Goal: Information Seeking & Learning: Learn about a topic

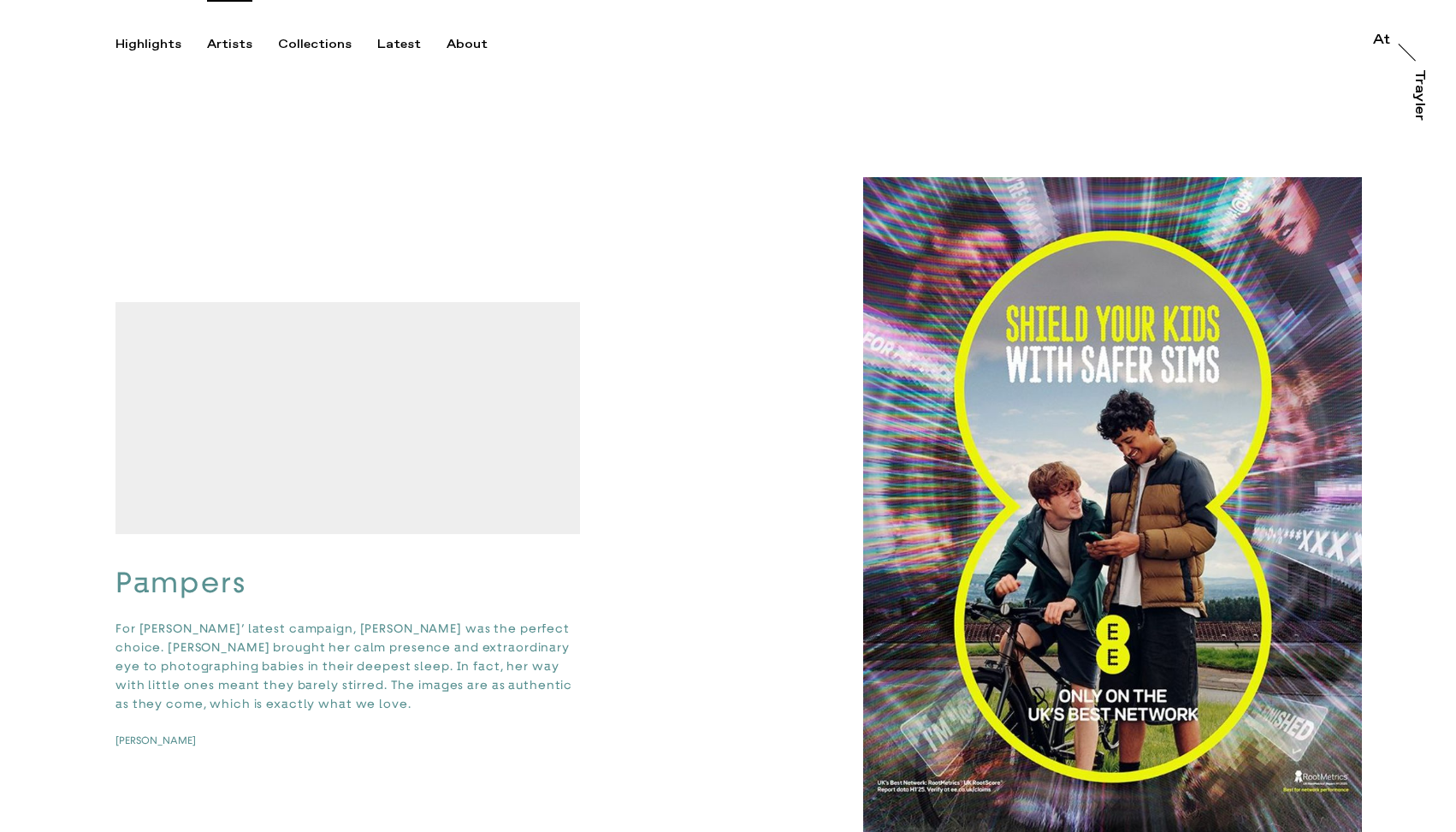
click at [233, 47] on div "Artists" at bounding box center [229, 44] width 45 height 15
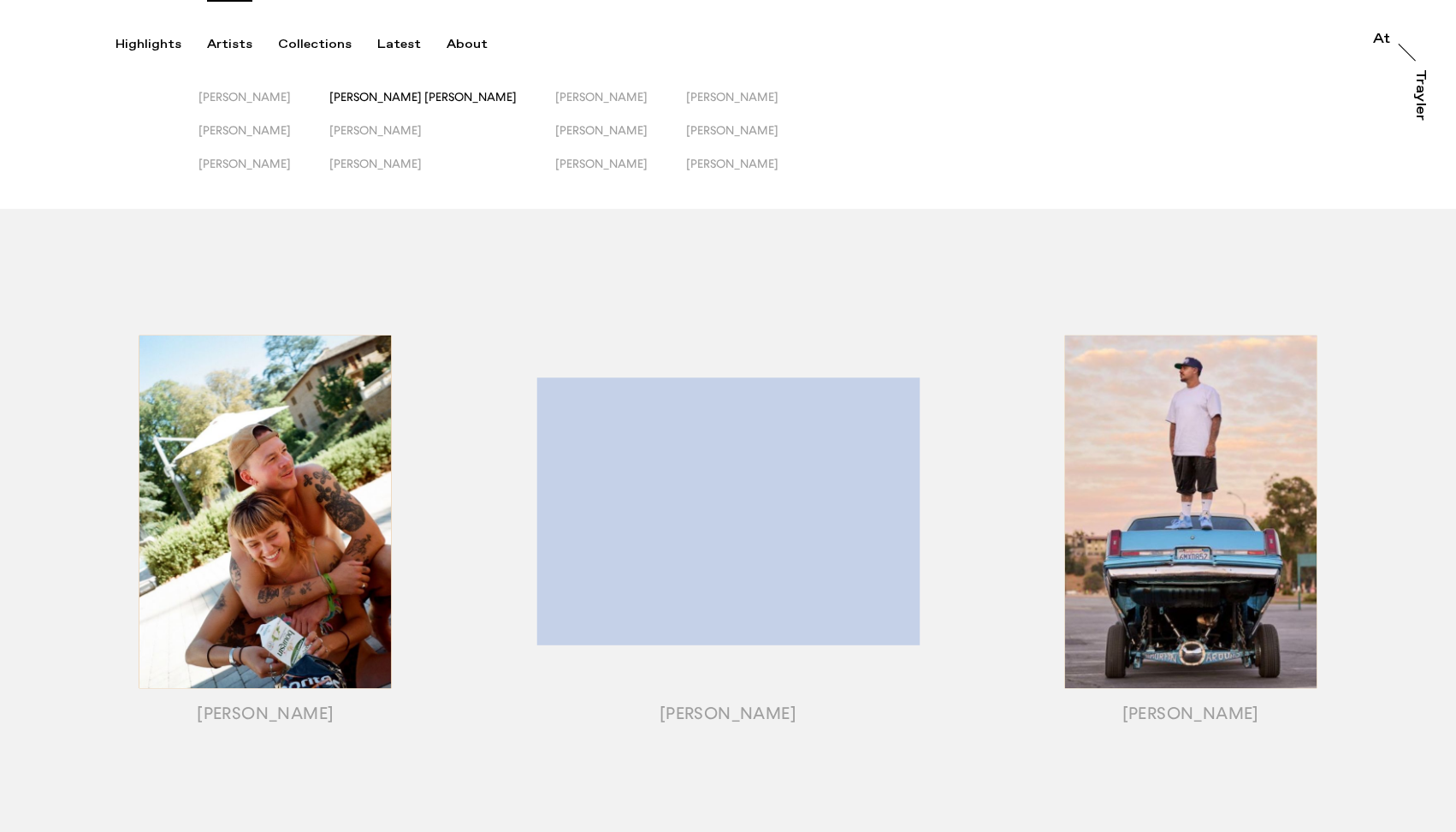
click at [417, 98] on span "[PERSON_NAME] [PERSON_NAME]" at bounding box center [422, 97] width 187 height 14
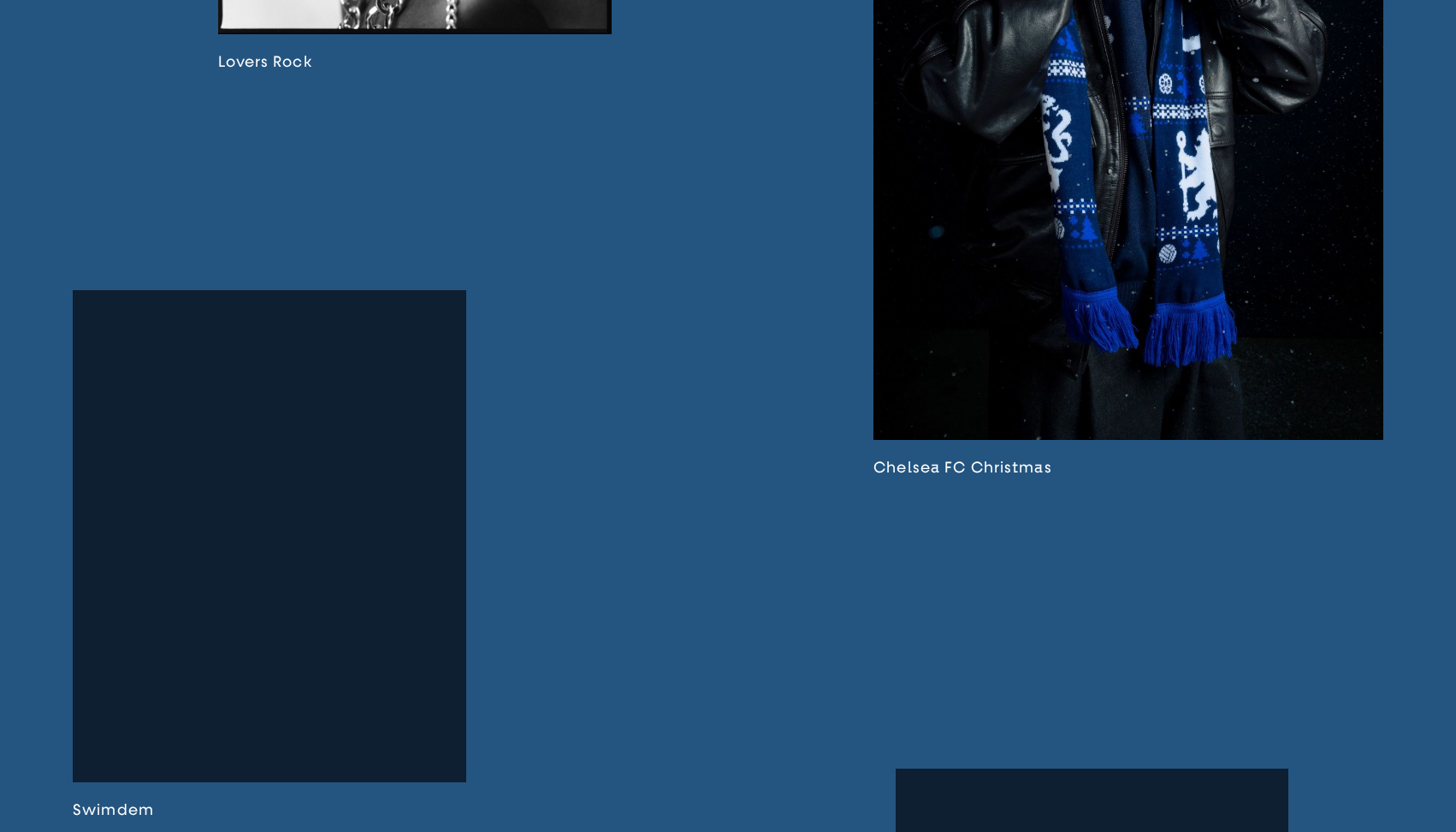
scroll to position [4119, 0]
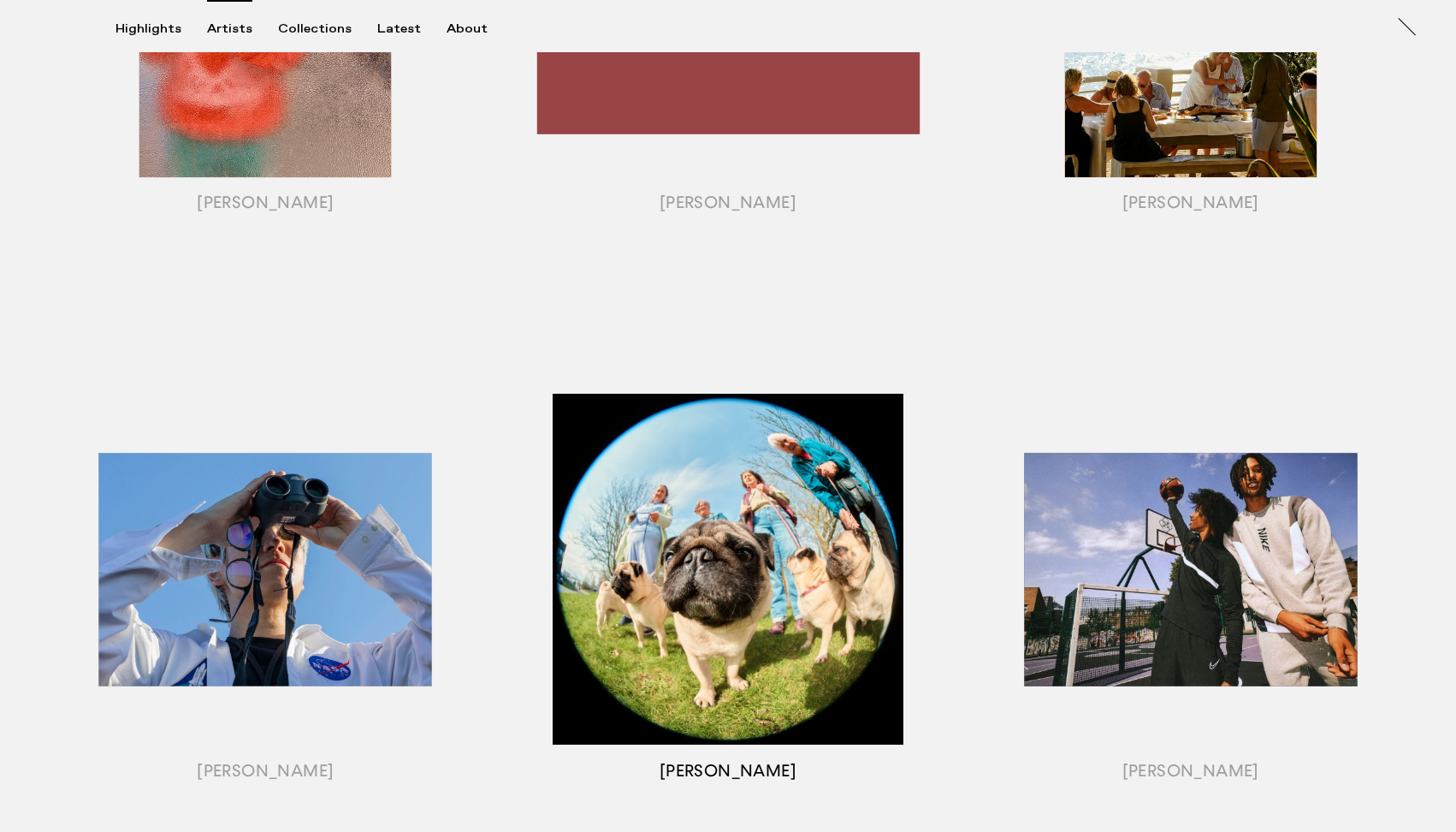
scroll to position [1370, 0]
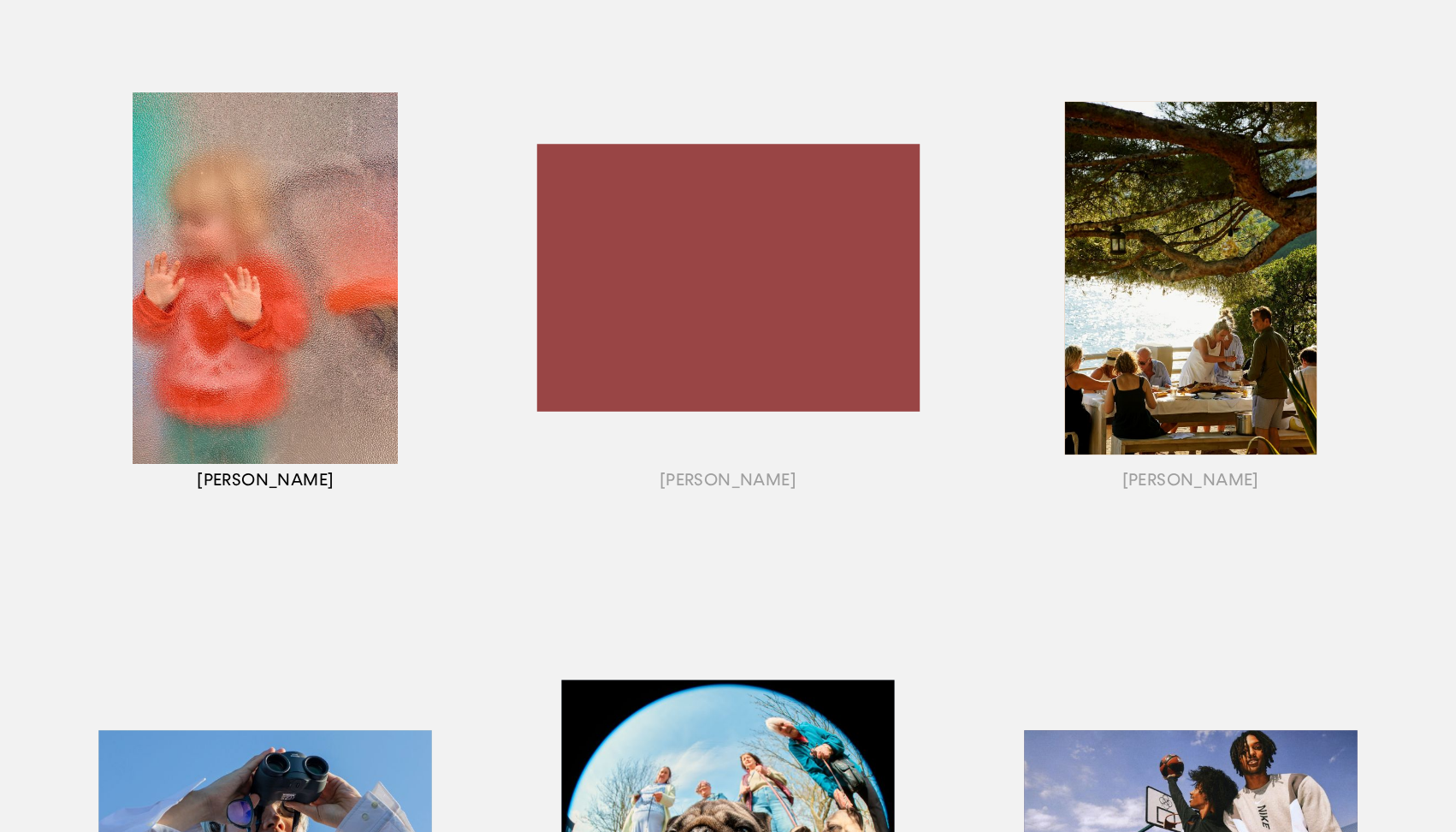
click at [268, 483] on div "button" at bounding box center [265, 300] width 463 height 534
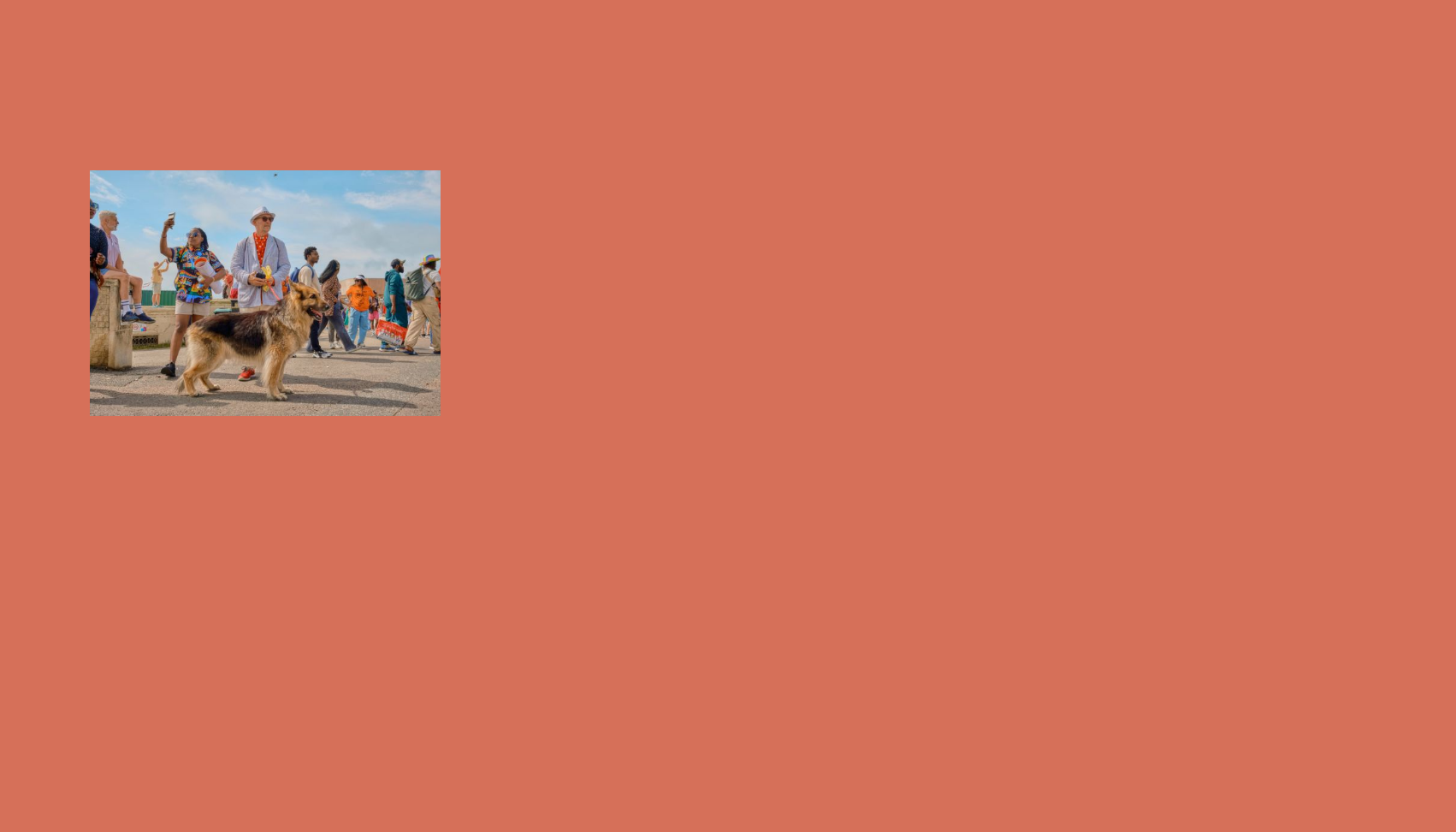
click at [319, 311] on div "button" at bounding box center [265, 300] width 463 height 534
